Goal: Use online tool/utility: Utilize a website feature to perform a specific function

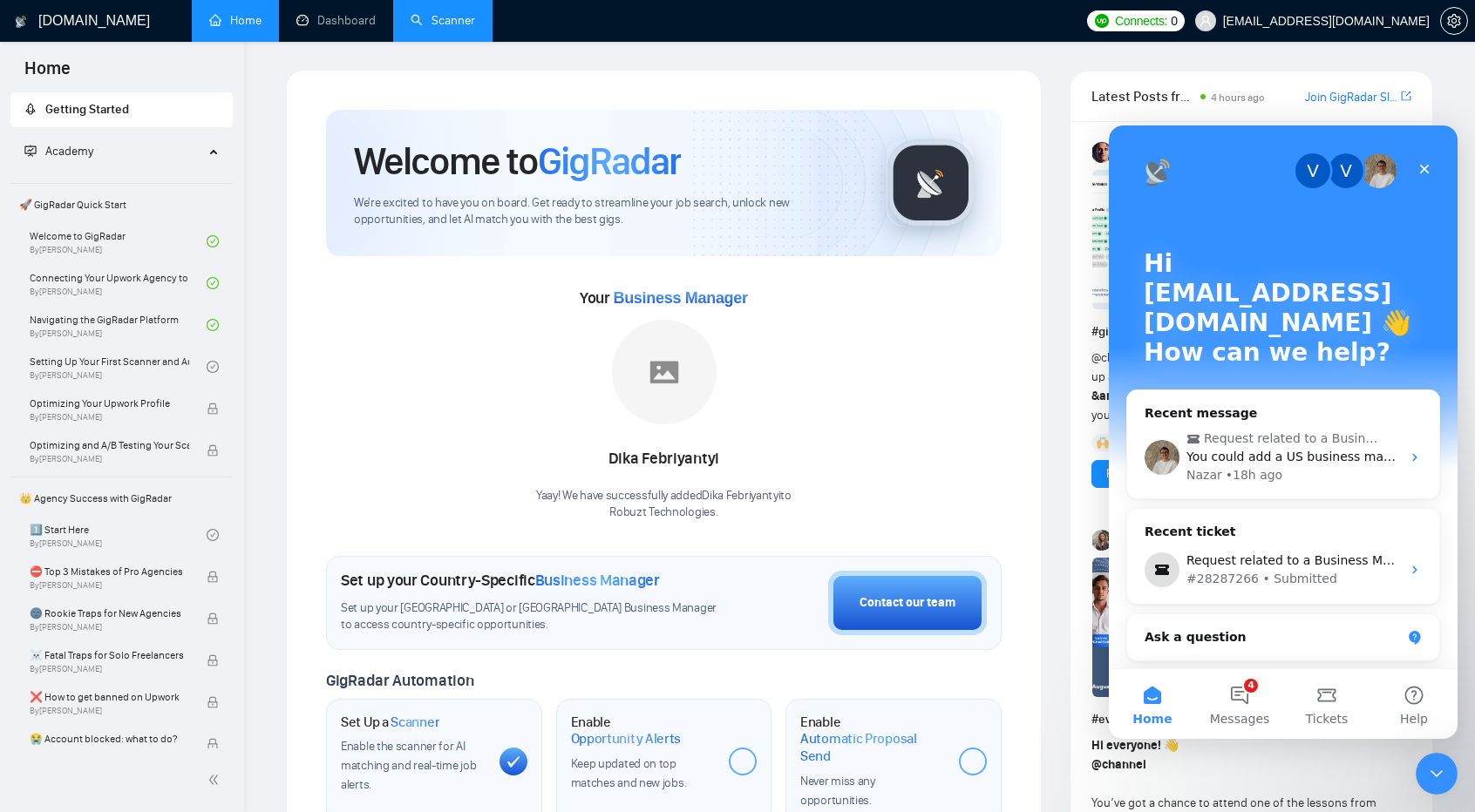
click at [410, 17] on link "Scanner" at bounding box center [443, 21] width 64 height 15
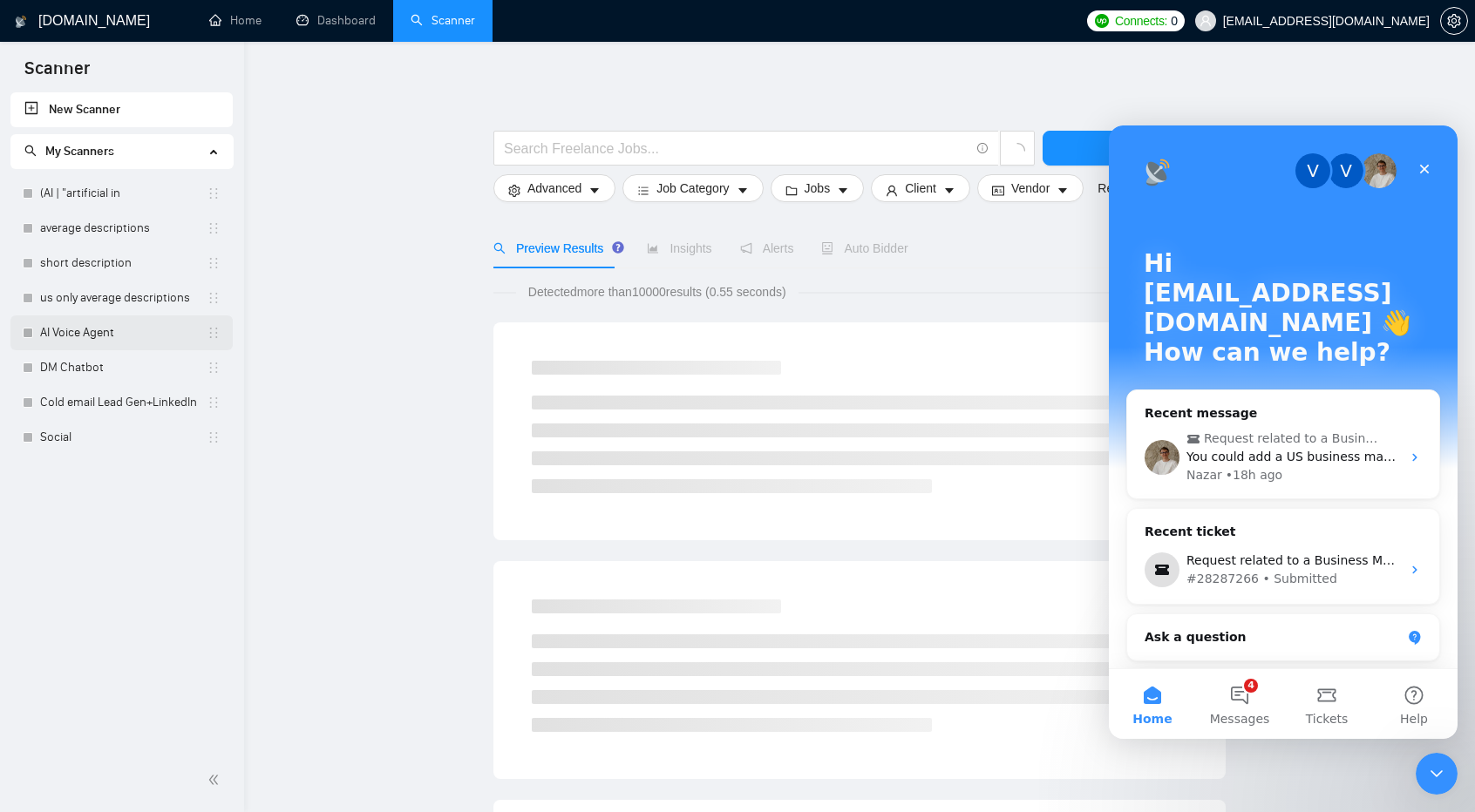
click at [77, 336] on link "AI Voice Agent" at bounding box center [123, 333] width 167 height 35
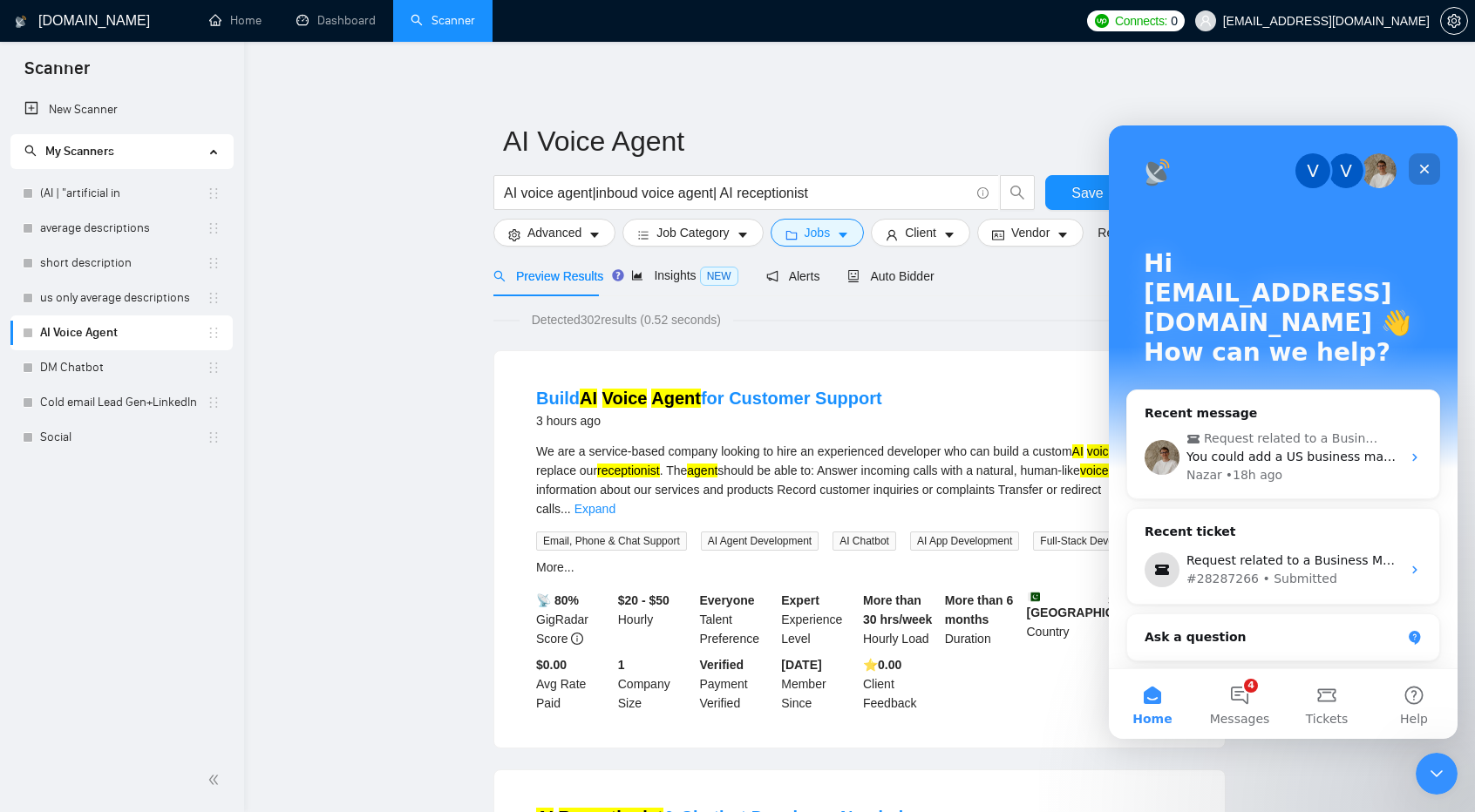
click at [892, 175] on icon "Close" at bounding box center [1424, 170] width 14 height 14
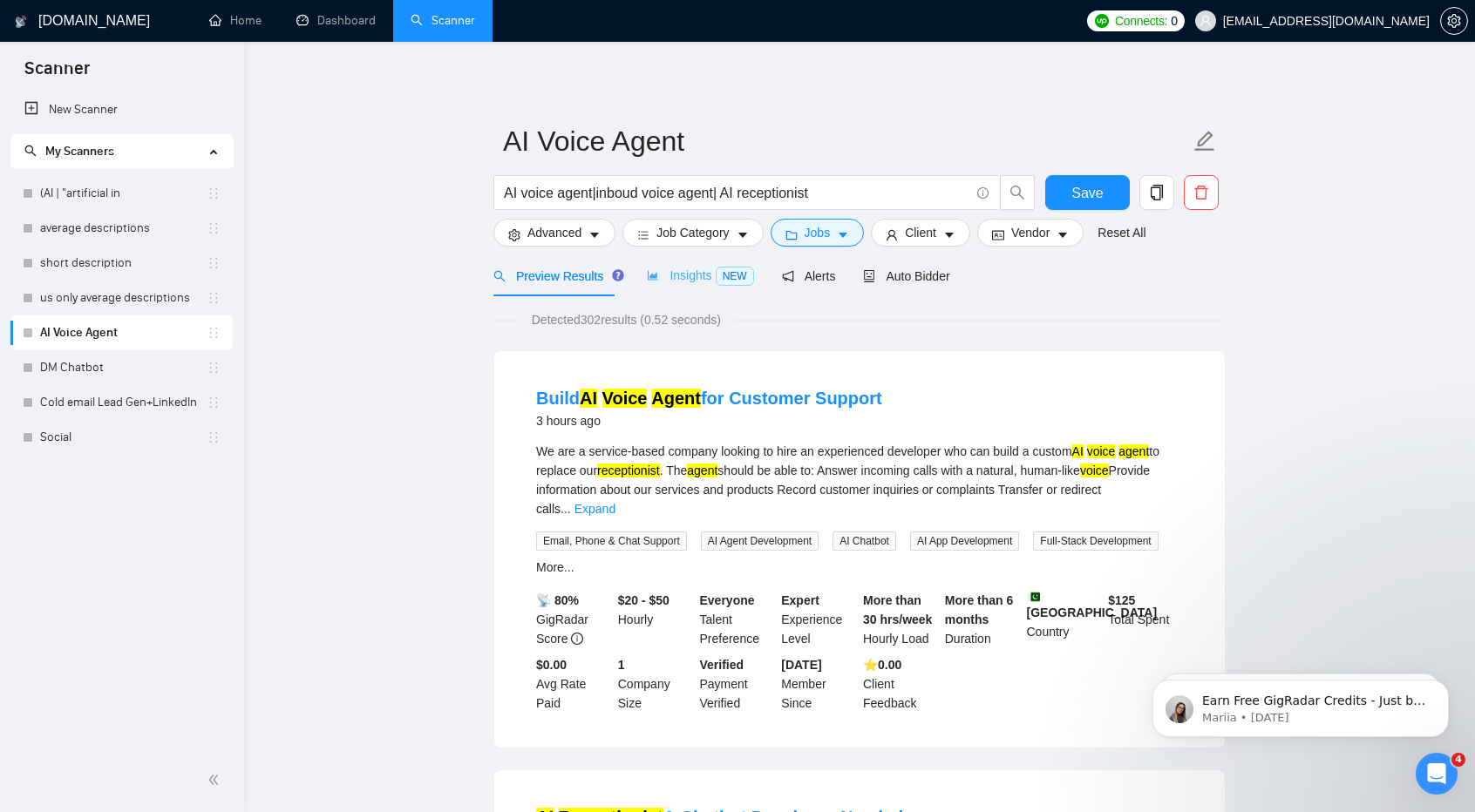
click at [724, 265] on div "Insights NEW" at bounding box center [700, 276] width 106 height 41
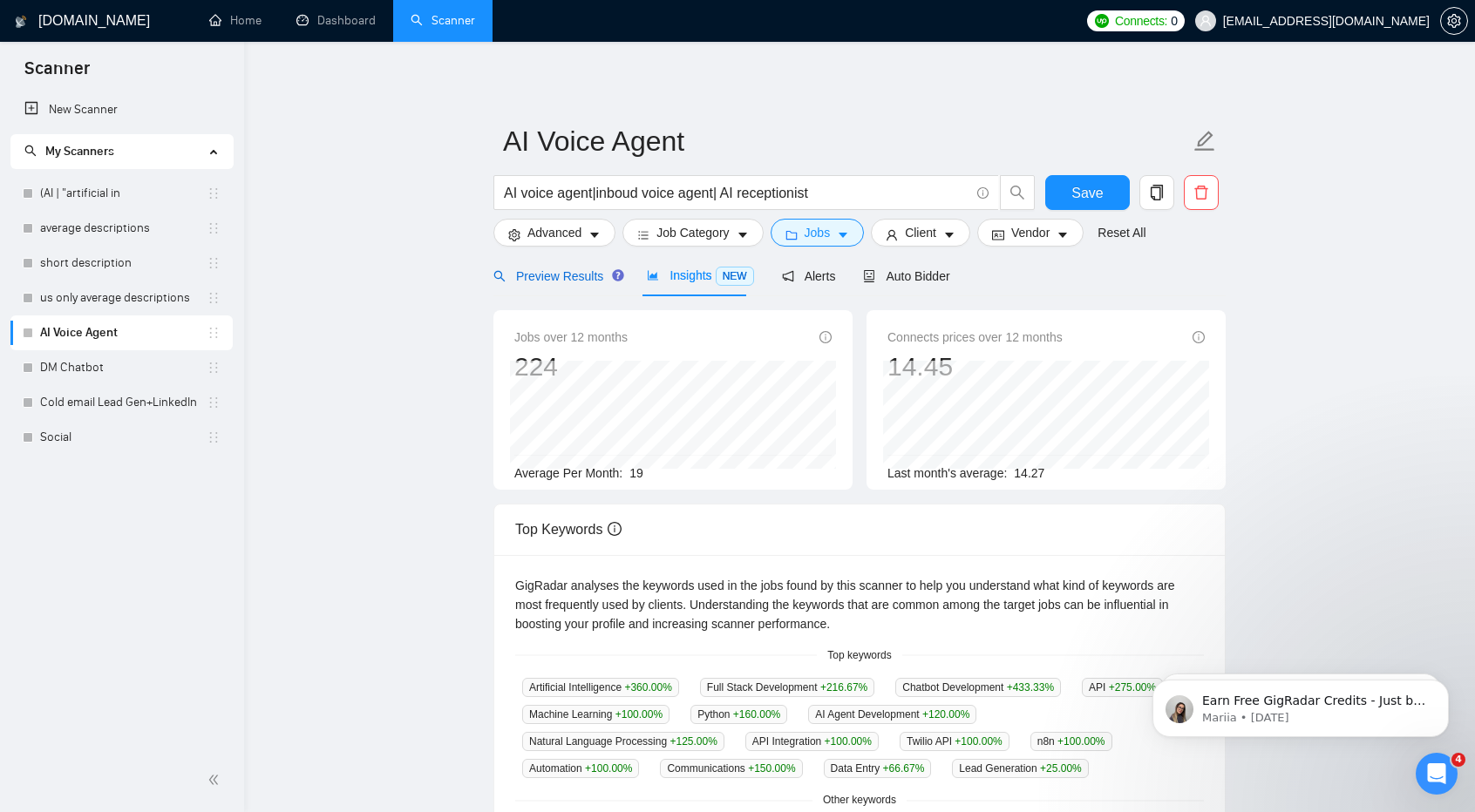
click at [549, 284] on div "Preview Results" at bounding box center [556, 276] width 126 height 19
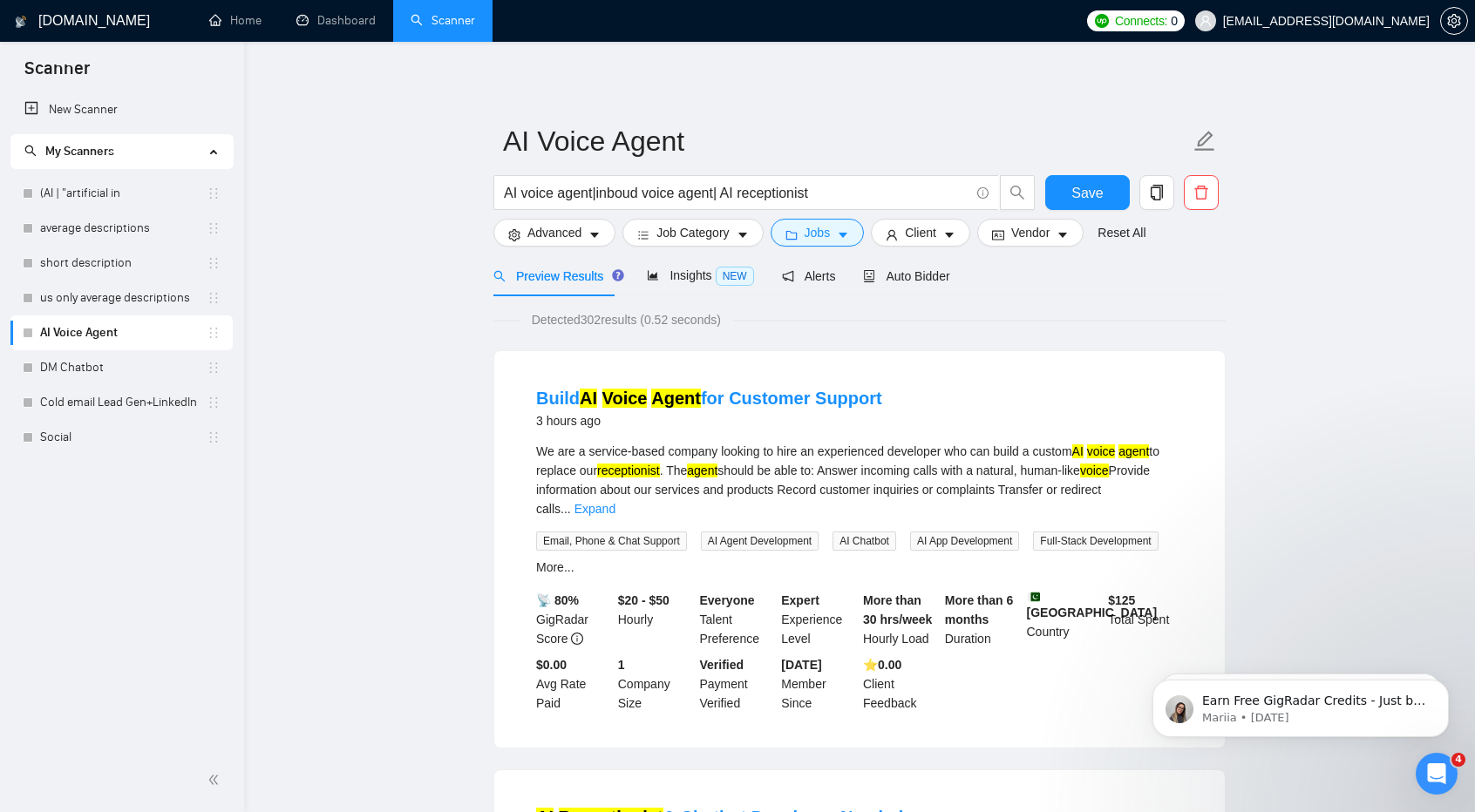
click at [549, 284] on div "Preview Results" at bounding box center [556, 276] width 126 height 19
